Goal: Task Accomplishment & Management: Manage account settings

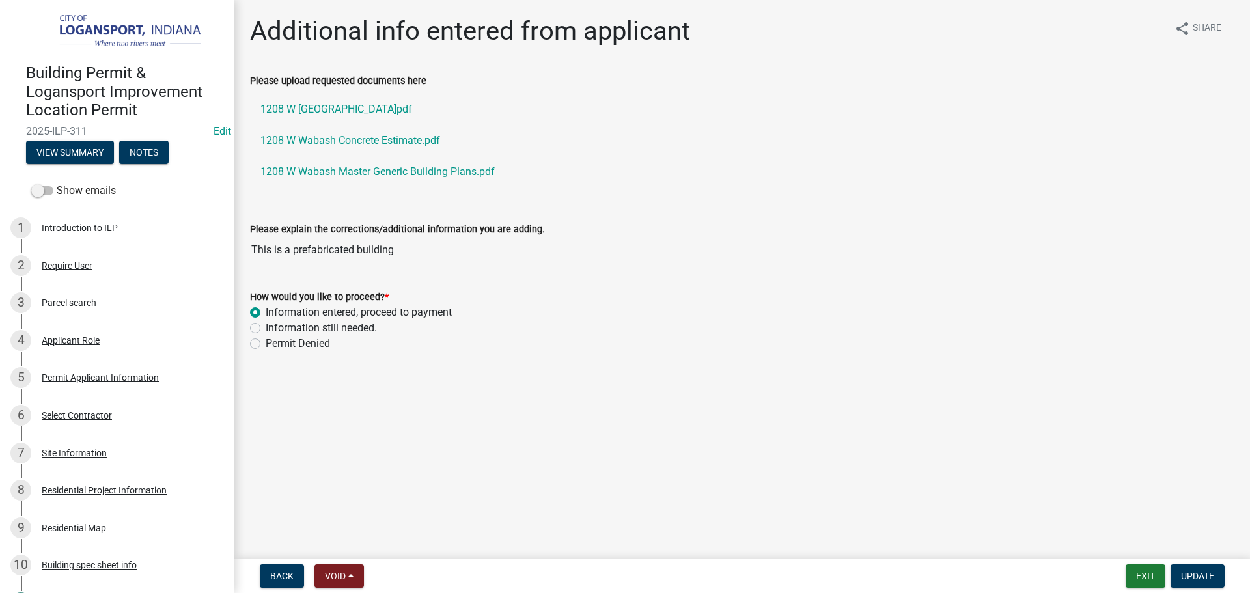
scroll to position [716, 0]
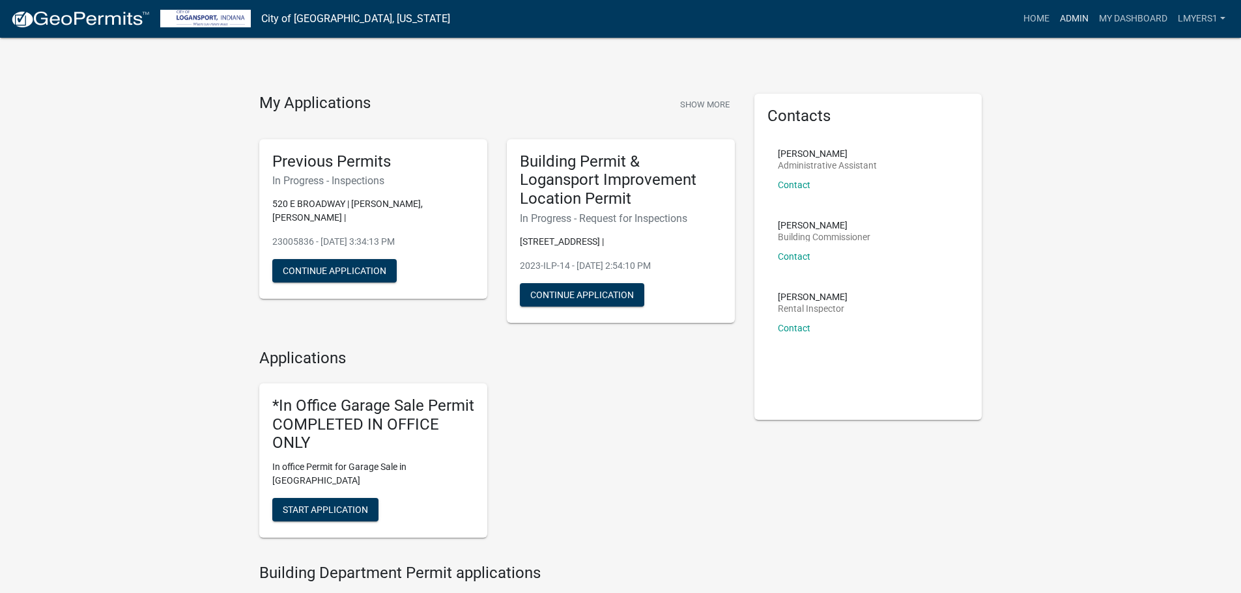
click at [1076, 23] on link "Admin" at bounding box center [1073, 19] width 39 height 25
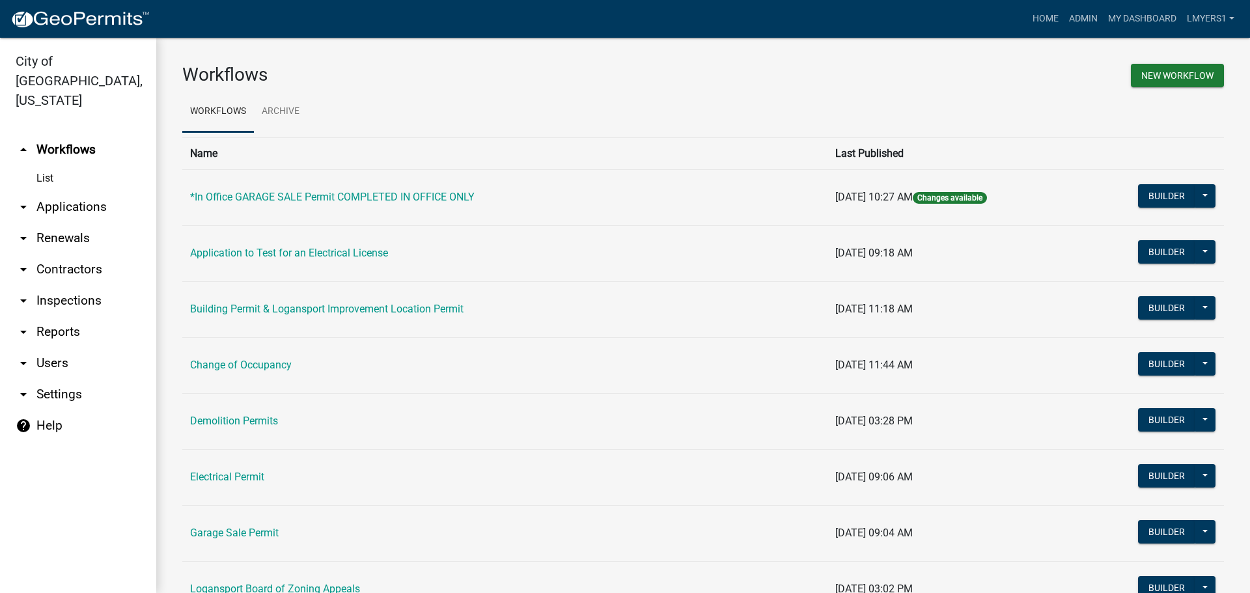
click at [72, 254] on link "arrow_drop_down Contractors" at bounding box center [78, 269] width 156 height 31
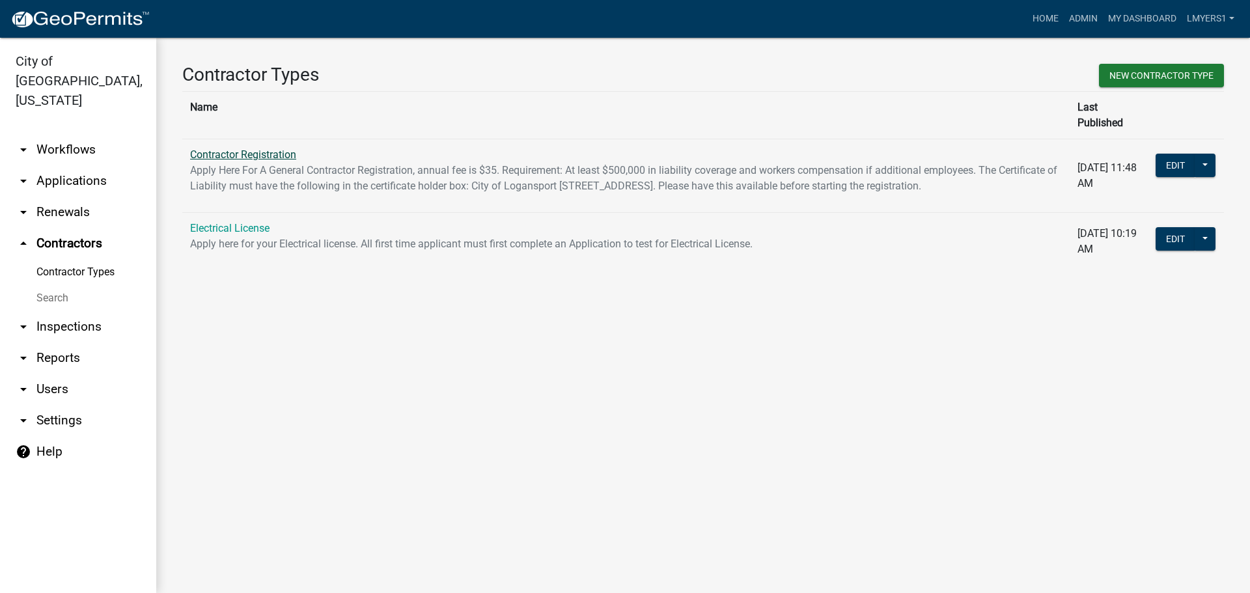
click at [227, 148] on link "Contractor Registration" at bounding box center [243, 154] width 106 height 12
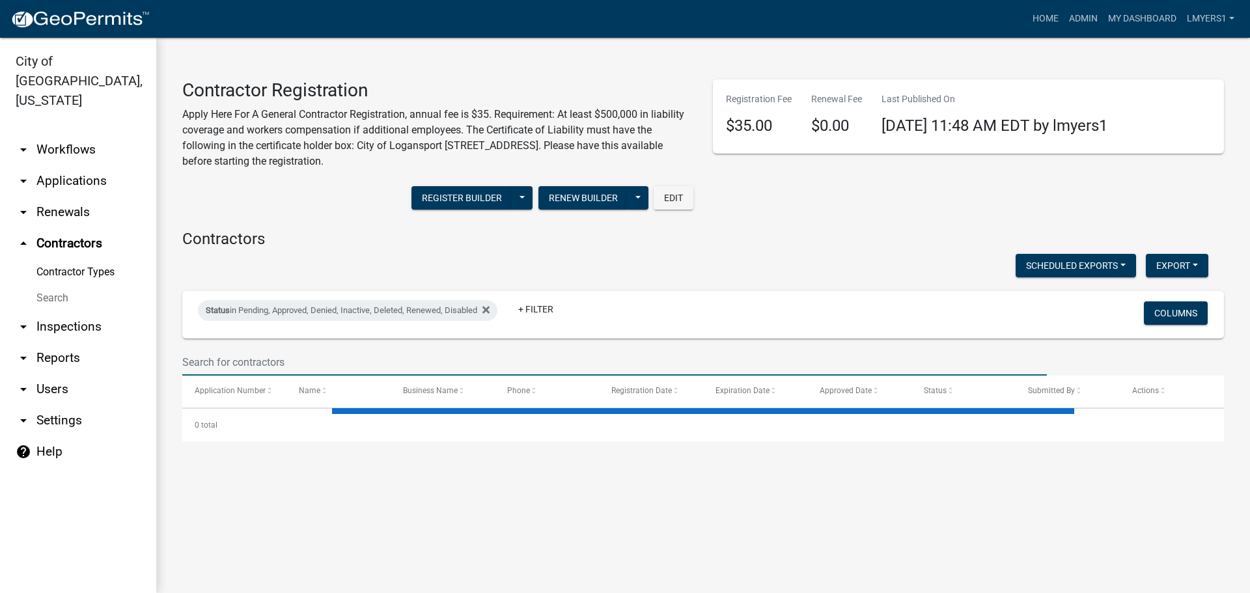
click at [253, 363] on input "text" at bounding box center [614, 362] width 865 height 27
select select "3: 100"
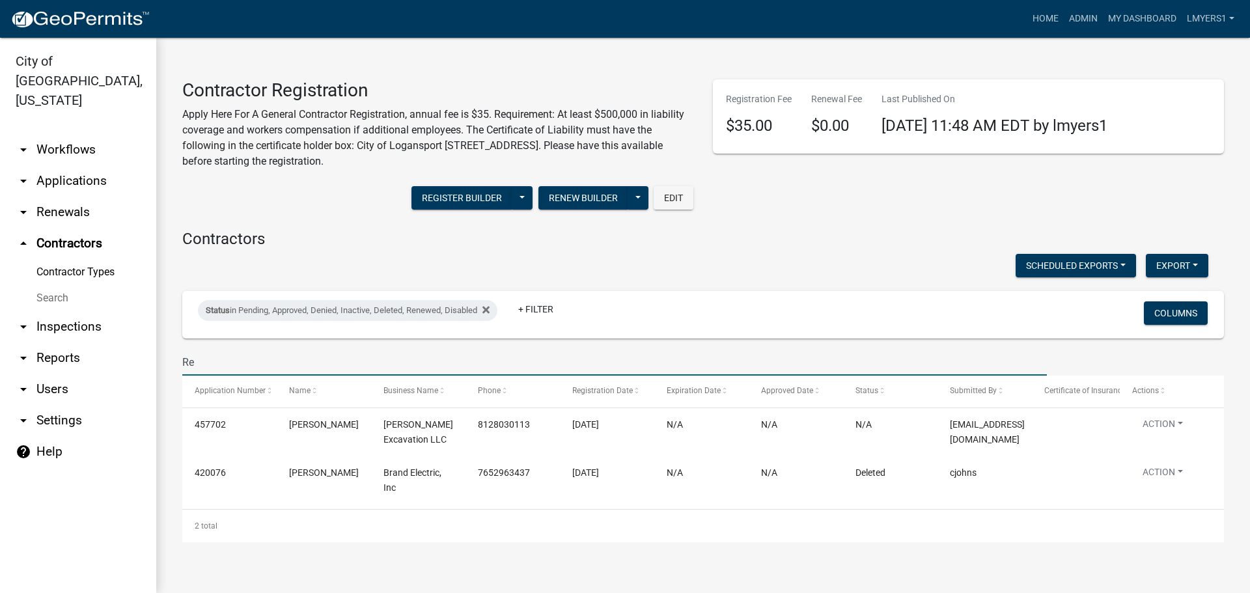
type input "R"
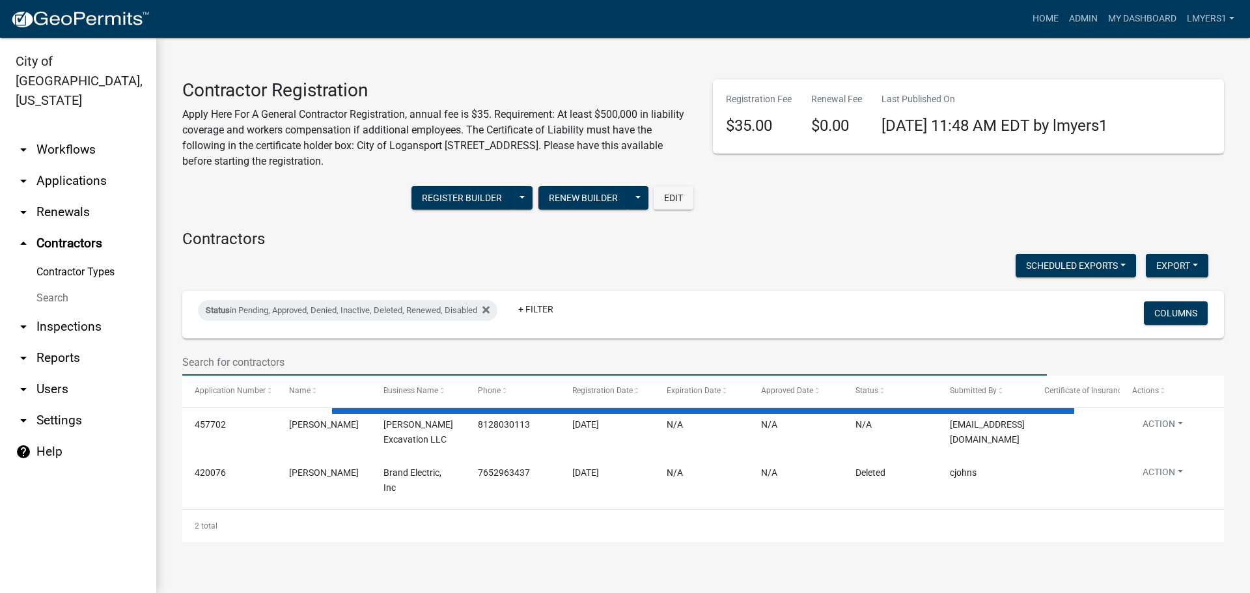
select select "3: 100"
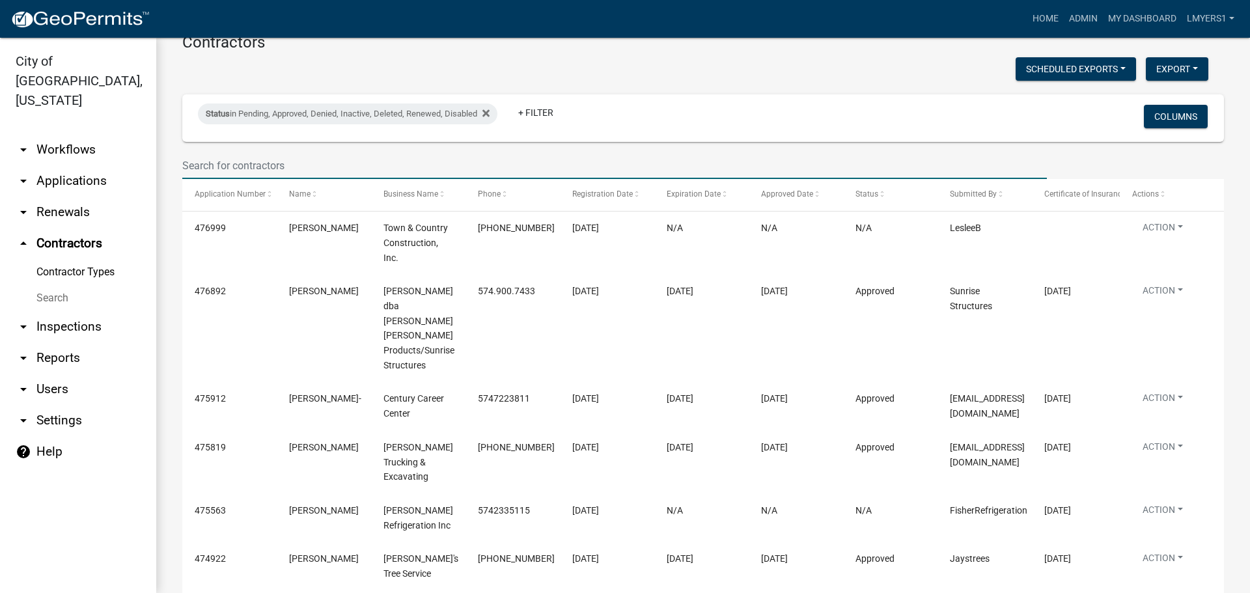
scroll to position [130, 0]
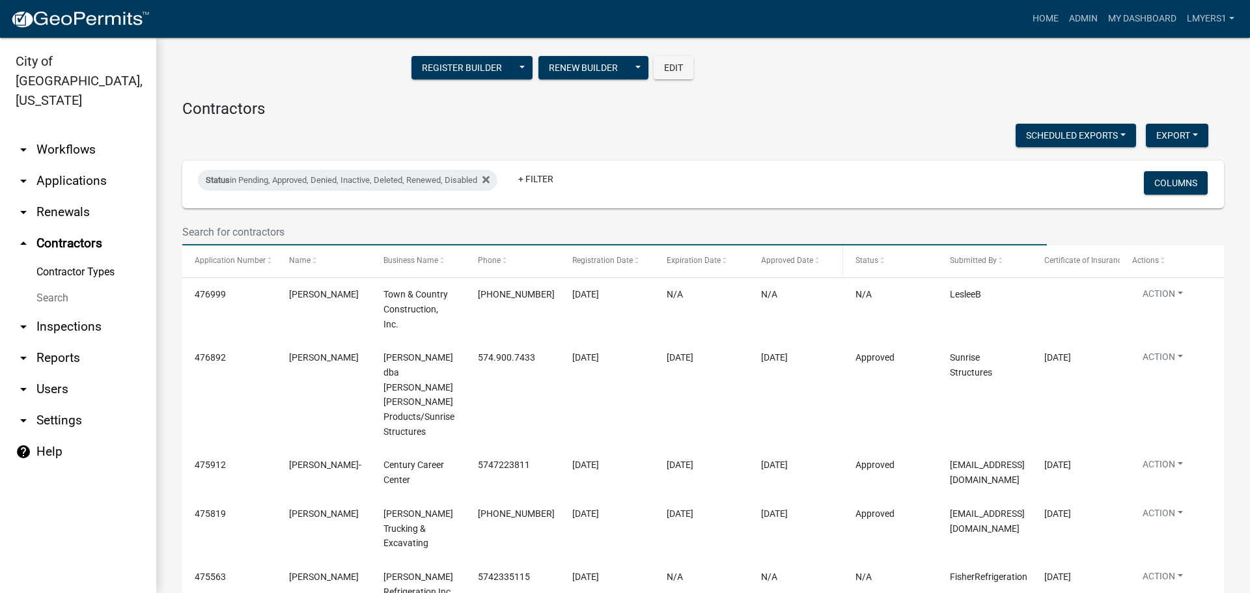
click at [816, 261] on span at bounding box center [817, 261] width 8 height 9
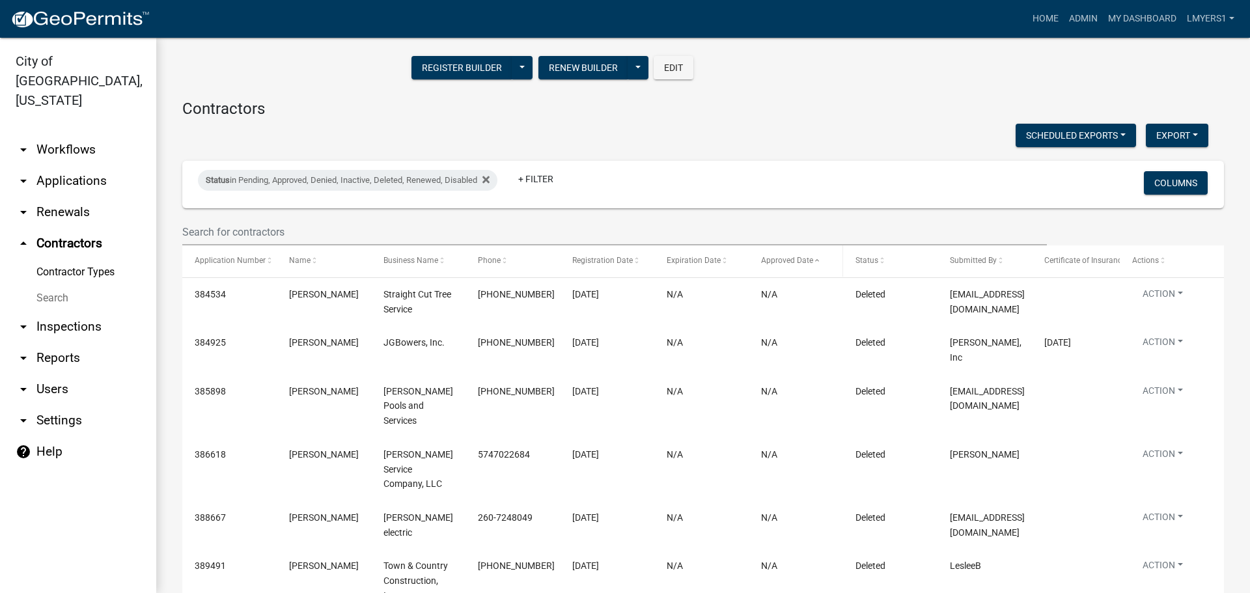
click at [816, 261] on span at bounding box center [817, 261] width 8 height 9
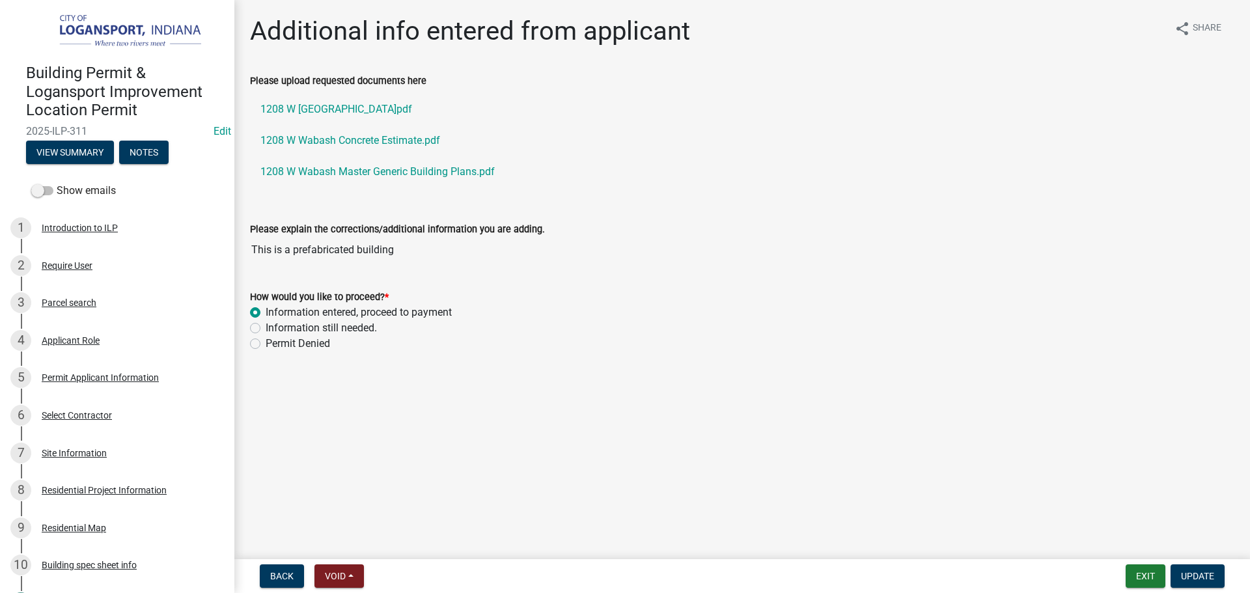
scroll to position [716, 0]
